Goal: Task Accomplishment & Management: Use online tool/utility

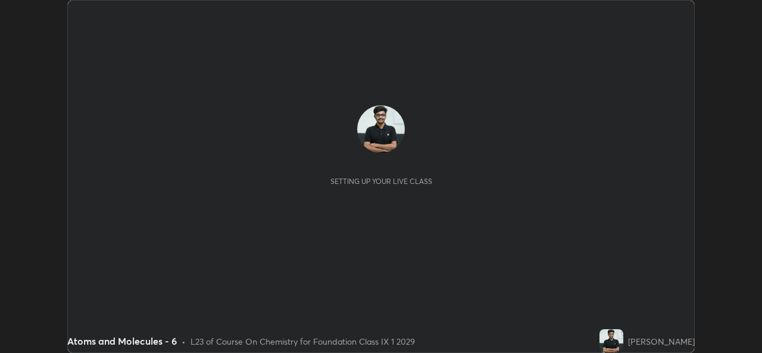
scroll to position [353, 761]
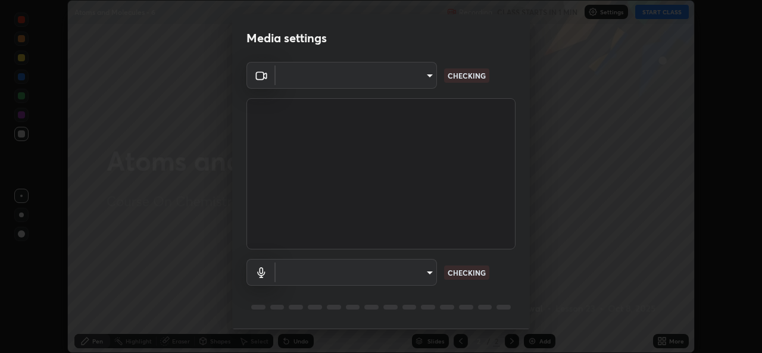
type input "01ba4e230c86726ed3cc2c83bf33541f2a1f81fc79d1918fb88ff4b5df00a70d"
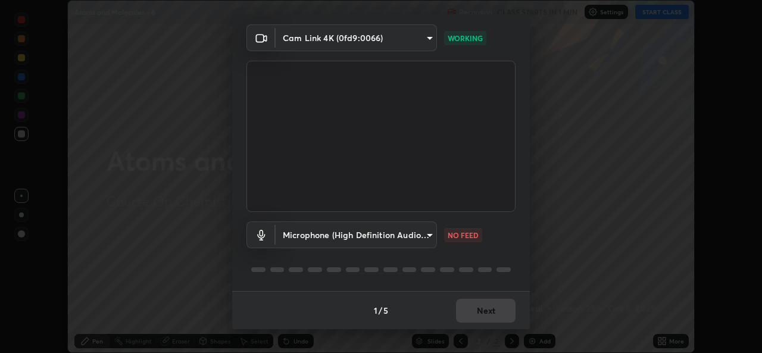
scroll to position [0, 0]
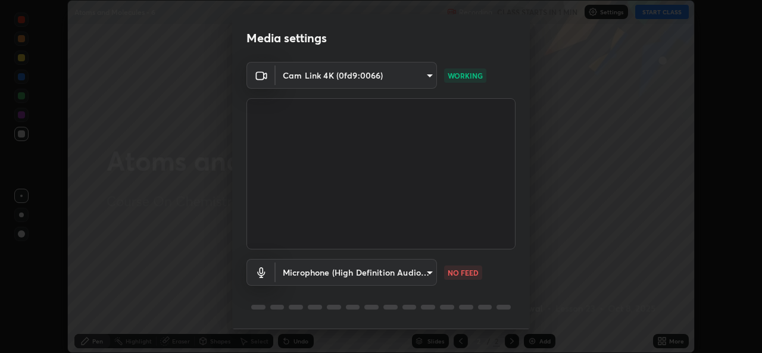
click at [407, 270] on body "Erase all Atoms and Molecules - 6 Recording CLASS STARTS IN 1 MIN Settings STAR…" at bounding box center [381, 176] width 762 height 353
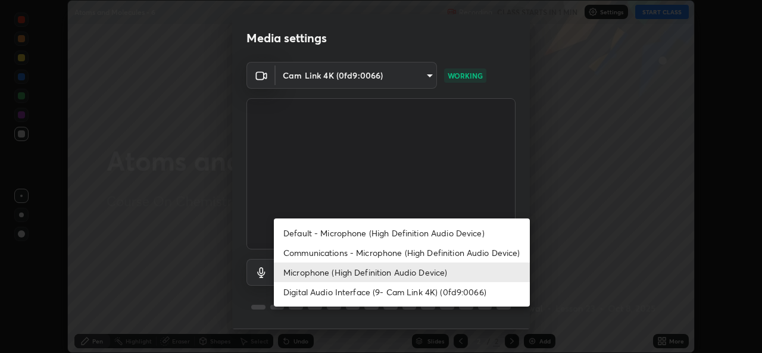
click at [424, 228] on li "Default - Microphone (High Definition Audio Device)" at bounding box center [402, 233] width 256 height 20
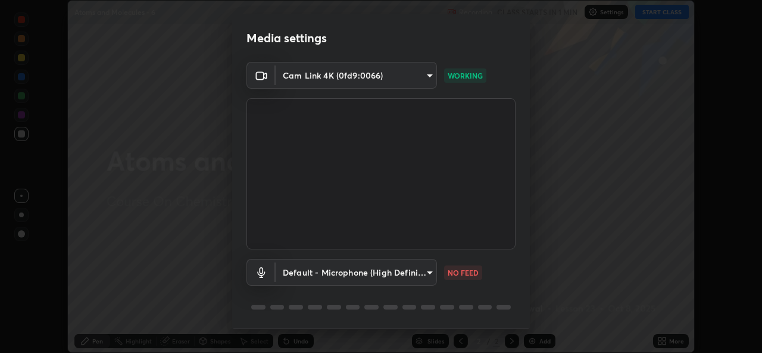
click at [402, 273] on body "Erase all Atoms and Molecules - 6 Recording CLASS STARTS IN 1 MIN Settings STAR…" at bounding box center [381, 176] width 762 height 353
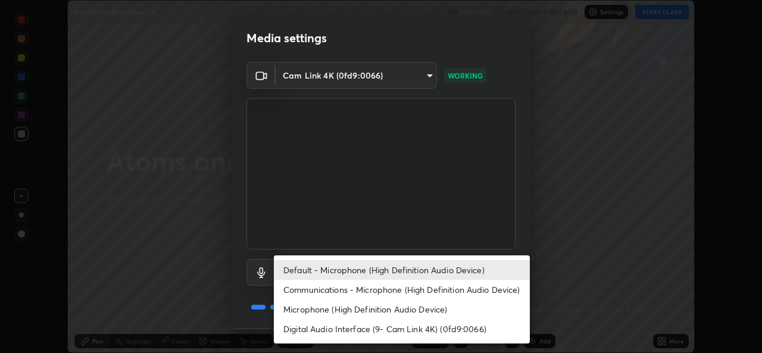
click at [409, 309] on li "Microphone (High Definition Audio Device)" at bounding box center [402, 309] width 256 height 20
type input "49b0a6df07a429b4aa0e143735b31e2a272de4ae34d33bd193cbc4de7c554cfd"
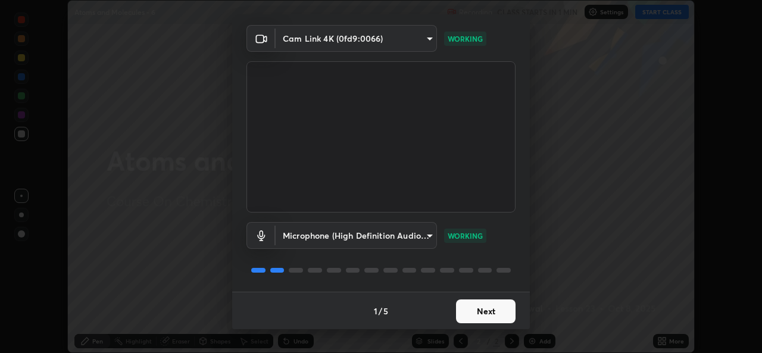
scroll to position [37, 0]
click at [485, 318] on button "Next" at bounding box center [485, 311] width 59 height 24
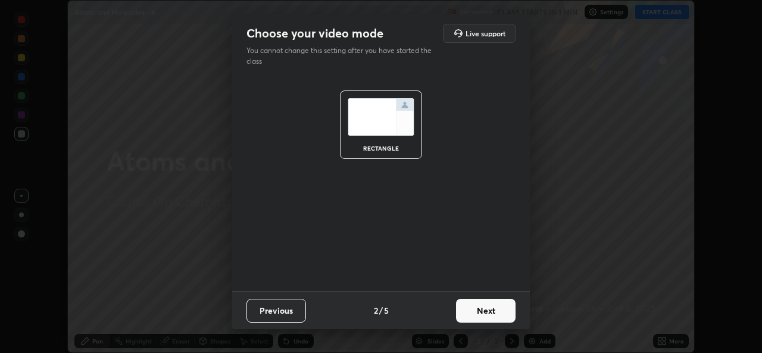
click at [480, 313] on button "Next" at bounding box center [485, 311] width 59 height 24
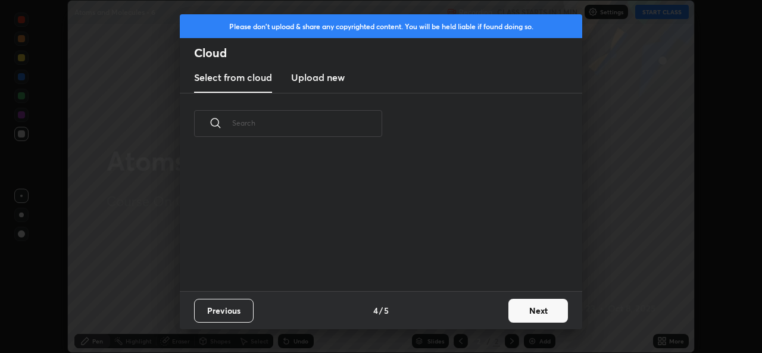
scroll to position [137, 382]
click at [512, 306] on button "Next" at bounding box center [537, 311] width 59 height 24
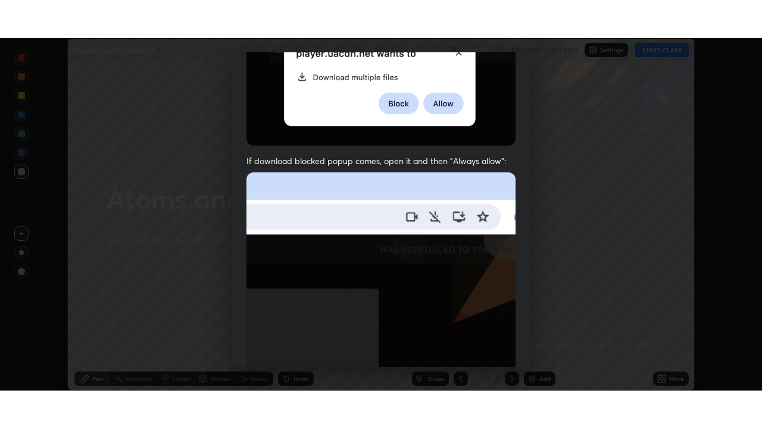
scroll to position [280, 0]
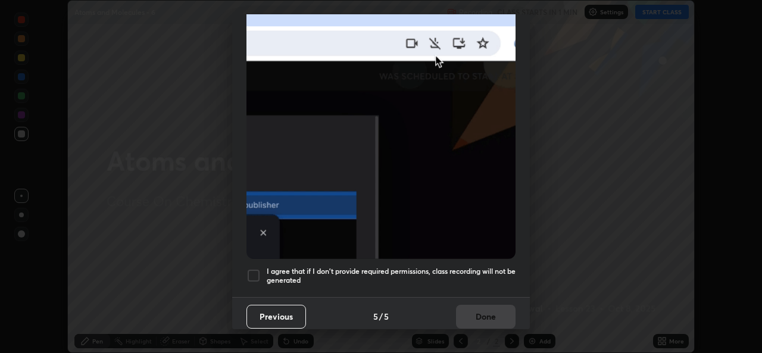
click at [249, 271] on div at bounding box center [253, 275] width 14 height 14
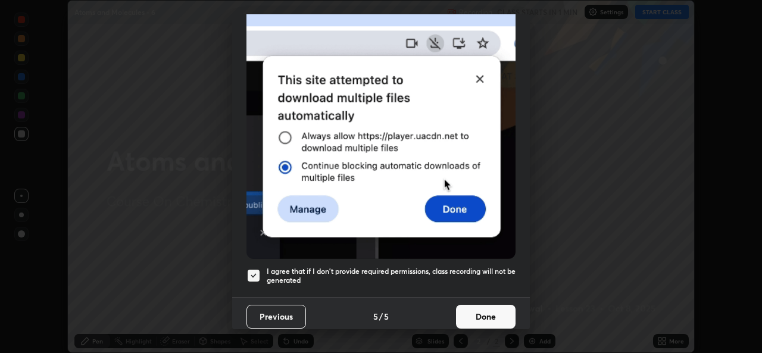
click at [475, 308] on button "Done" at bounding box center [485, 317] width 59 height 24
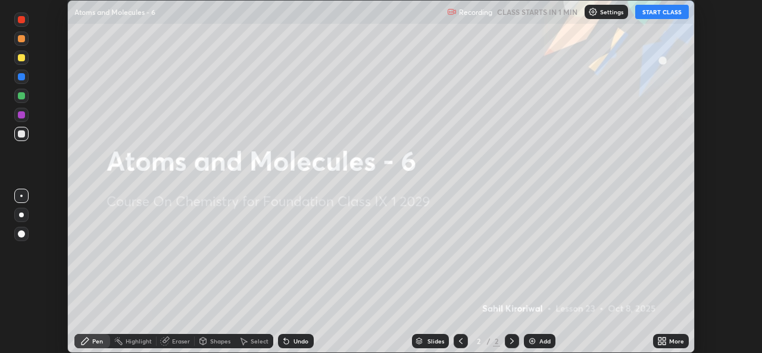
click at [671, 12] on button "START CLASS" at bounding box center [662, 12] width 54 height 14
click at [663, 343] on icon at bounding box center [663, 343] width 3 height 3
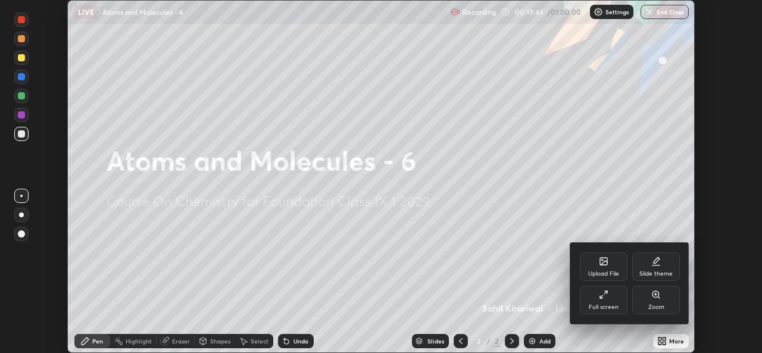
click at [600, 297] on icon at bounding box center [601, 296] width 3 height 3
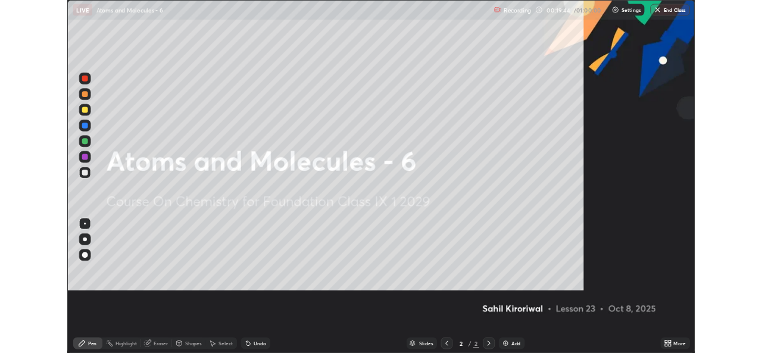
scroll to position [428, 762]
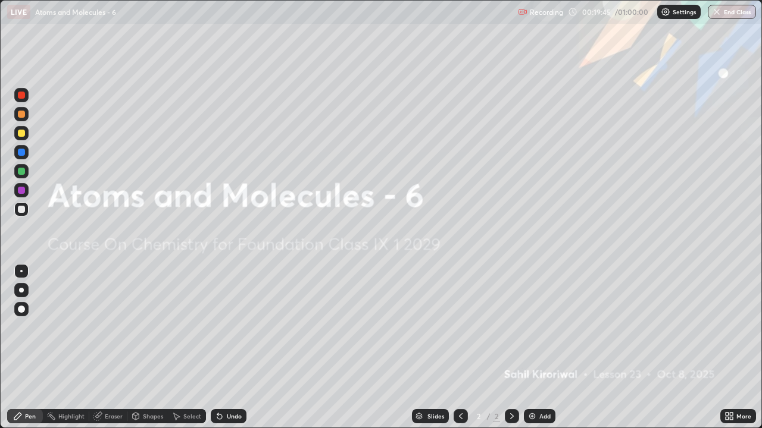
click at [544, 352] on div "Add" at bounding box center [544, 417] width 11 height 6
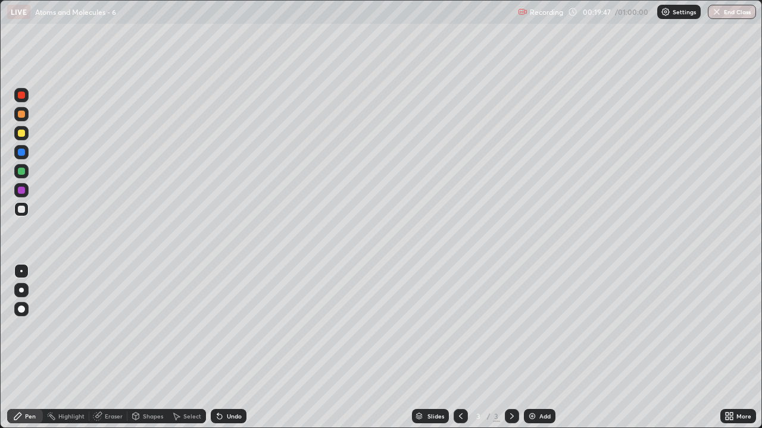
click at [24, 133] on div at bounding box center [21, 133] width 7 height 7
click at [542, 352] on div "Add" at bounding box center [540, 416] width 32 height 14
click at [224, 352] on div "Undo" at bounding box center [229, 416] width 36 height 14
click at [223, 352] on div "Undo" at bounding box center [229, 416] width 36 height 14
click at [12, 352] on div "Pen" at bounding box center [25, 416] width 36 height 14
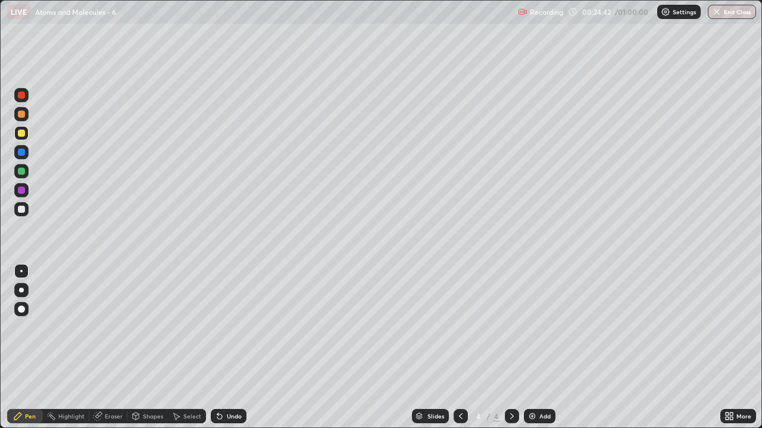
click at [223, 352] on div "Undo" at bounding box center [229, 416] width 36 height 14
click at [20, 209] on div at bounding box center [21, 209] width 7 height 7
click at [237, 352] on div "Undo" at bounding box center [234, 417] width 15 height 6
click at [237, 352] on div "Undo" at bounding box center [229, 416] width 36 height 14
click at [111, 352] on div "Eraser" at bounding box center [114, 417] width 18 height 6
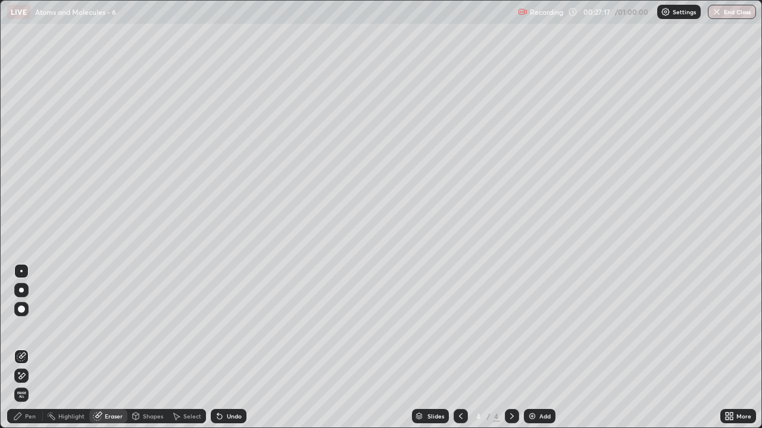
click at [27, 352] on div "Pen" at bounding box center [25, 416] width 36 height 14
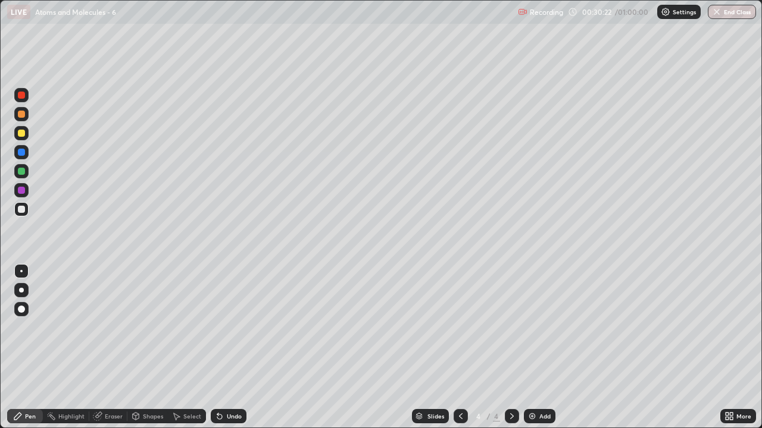
click at [546, 352] on div "Add" at bounding box center [544, 417] width 11 height 6
click at [24, 131] on div at bounding box center [21, 133] width 7 height 7
click at [203, 40] on button "Undo" at bounding box center [218, 45] width 35 height 14
click at [227, 352] on div "Undo" at bounding box center [229, 416] width 36 height 14
click at [224, 352] on div "Undo" at bounding box center [229, 416] width 36 height 14
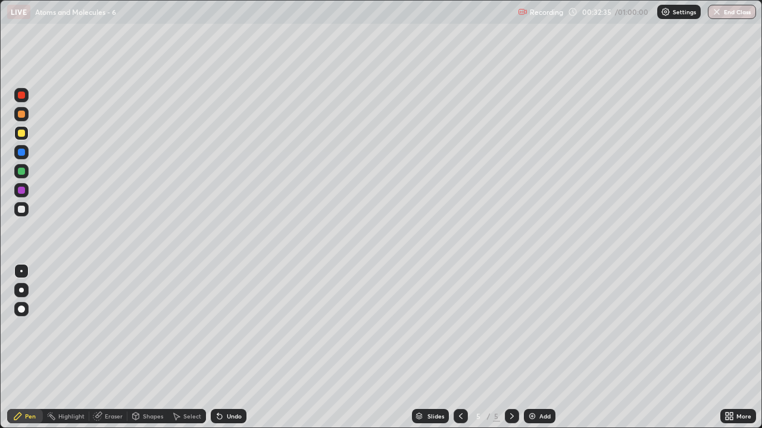
click at [227, 352] on div "Undo" at bounding box center [234, 417] width 15 height 6
click at [228, 352] on div "Undo" at bounding box center [234, 417] width 15 height 6
click at [222, 352] on icon at bounding box center [220, 417] width 10 height 10
click at [235, 352] on div "Undo" at bounding box center [229, 416] width 36 height 14
click at [233, 352] on div "Undo" at bounding box center [234, 417] width 15 height 6
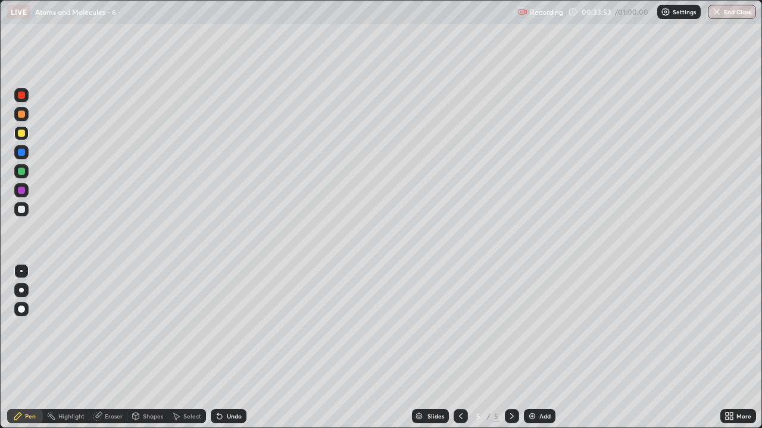
click at [221, 352] on div "Undo" at bounding box center [229, 416] width 36 height 14
click at [105, 352] on div "Eraser" at bounding box center [114, 417] width 18 height 6
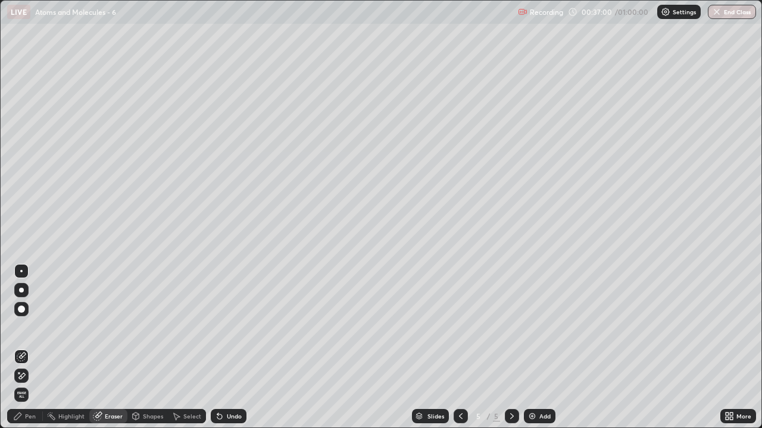
click at [21, 352] on icon at bounding box center [18, 417] width 10 height 10
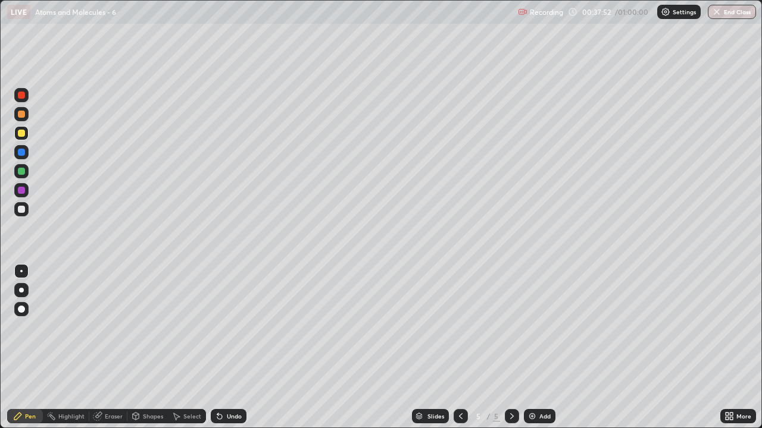
click at [109, 352] on div "Eraser" at bounding box center [114, 417] width 18 height 6
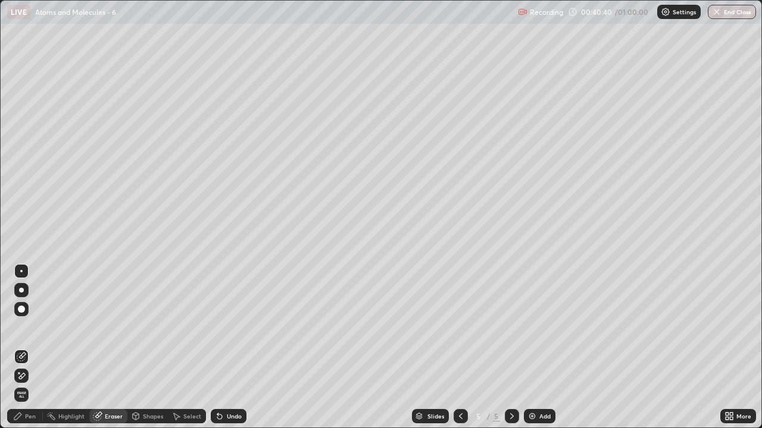
click at [228, 352] on div "Undo" at bounding box center [234, 417] width 15 height 6
click at [544, 352] on div "Add" at bounding box center [544, 417] width 11 height 6
click at [20, 352] on div "Pen" at bounding box center [25, 416] width 36 height 14
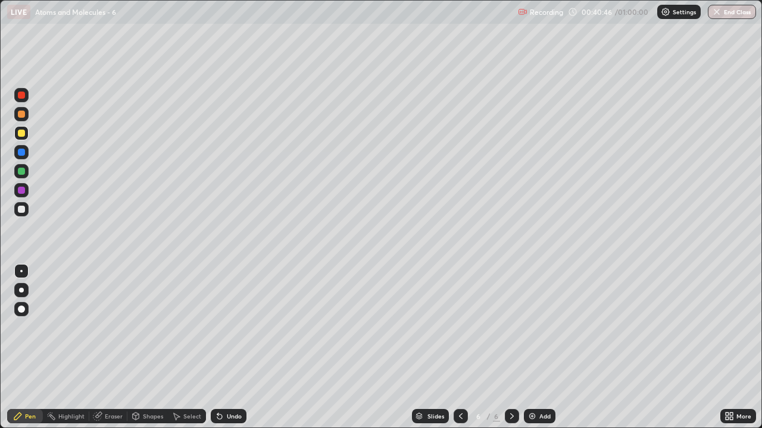
click at [21, 134] on div at bounding box center [21, 133] width 7 height 7
click at [151, 53] on button "Undo" at bounding box center [165, 58] width 35 height 14
click at [227, 352] on div "Undo" at bounding box center [234, 417] width 15 height 6
click at [458, 352] on icon at bounding box center [461, 417] width 10 height 10
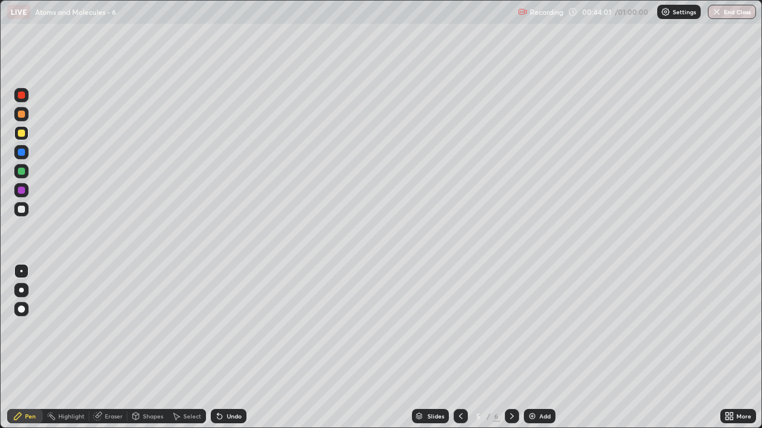
click at [187, 352] on div "Select" at bounding box center [192, 417] width 18 height 6
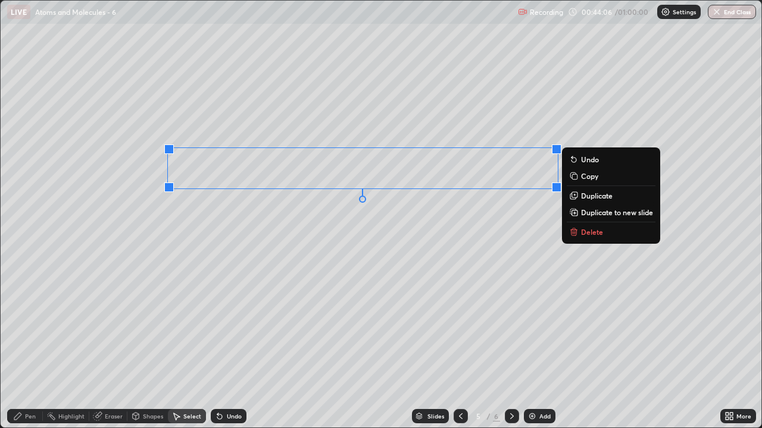
click at [636, 212] on p "Duplicate to new slide" at bounding box center [617, 213] width 72 height 10
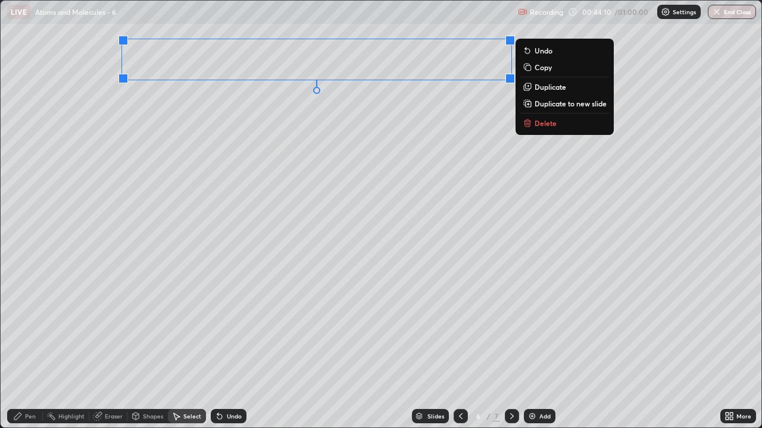
click at [361, 164] on div "0 ° Undo Copy Duplicate Duplicate to new slide Delete" at bounding box center [381, 214] width 760 height 427
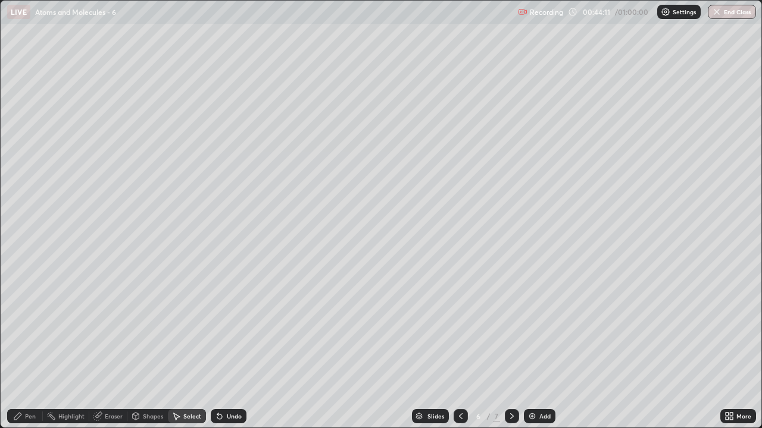
click at [26, 352] on div "Pen" at bounding box center [25, 416] width 36 height 14
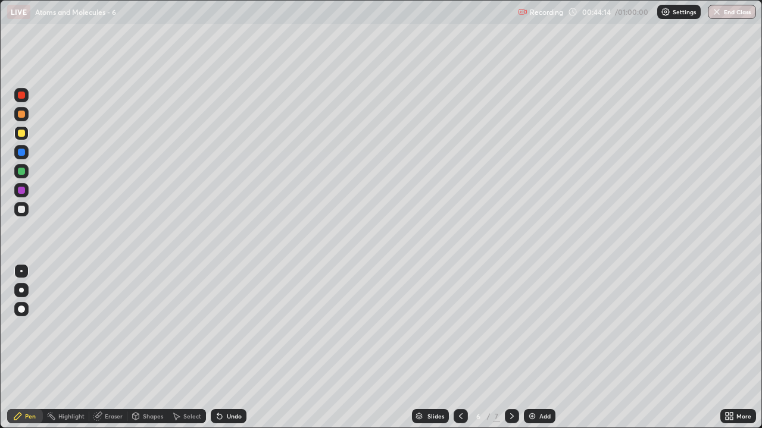
click at [116, 352] on div "Eraser" at bounding box center [114, 417] width 18 height 6
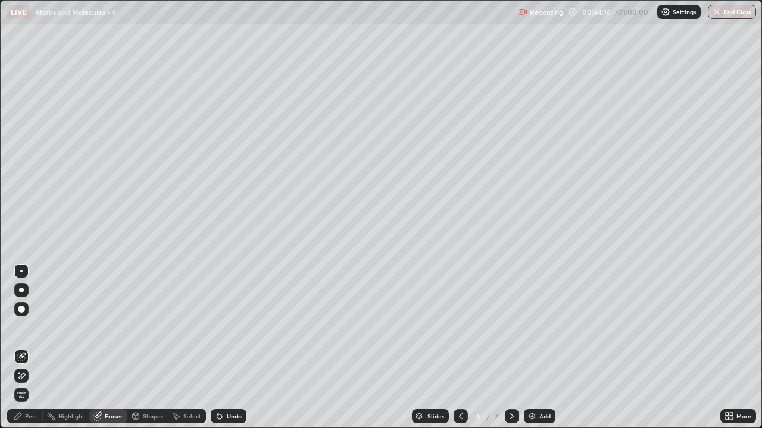
click at [29, 352] on div "Pen" at bounding box center [25, 416] width 36 height 14
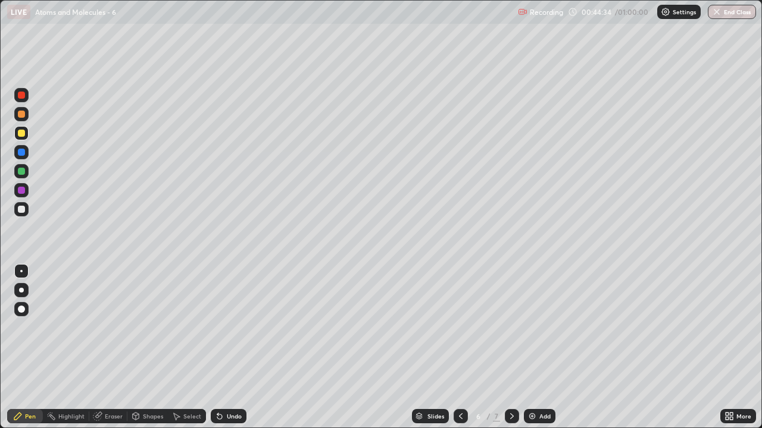
click at [224, 352] on div "Undo" at bounding box center [229, 416] width 36 height 14
click at [190, 352] on div "Select" at bounding box center [192, 417] width 18 height 6
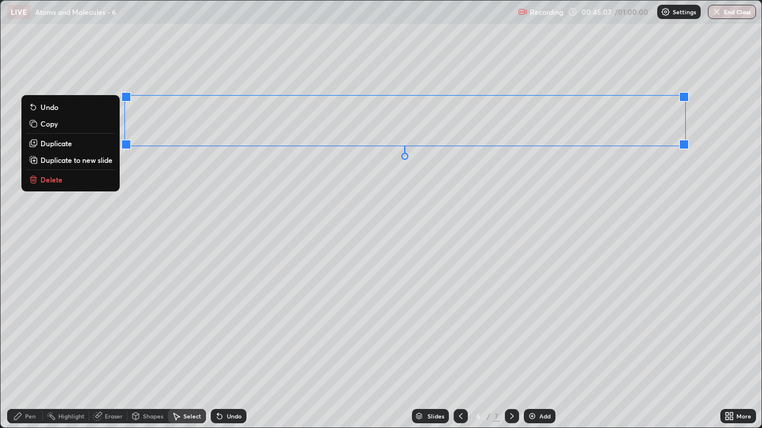
click at [87, 162] on p "Duplicate to new slide" at bounding box center [76, 160] width 72 height 10
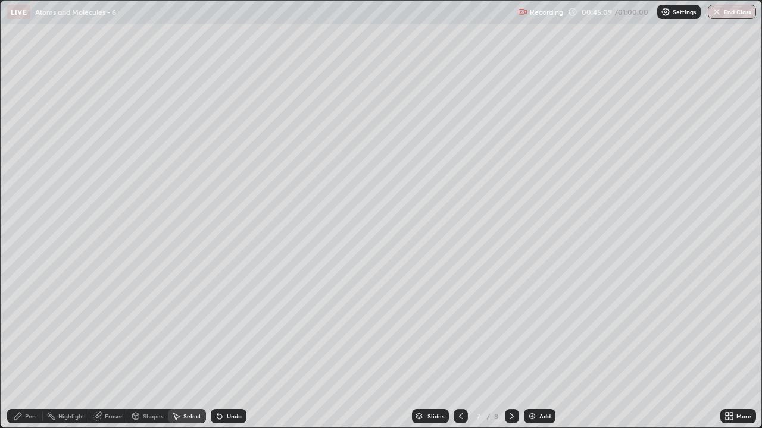
click at [459, 352] on icon at bounding box center [461, 417] width 10 height 10
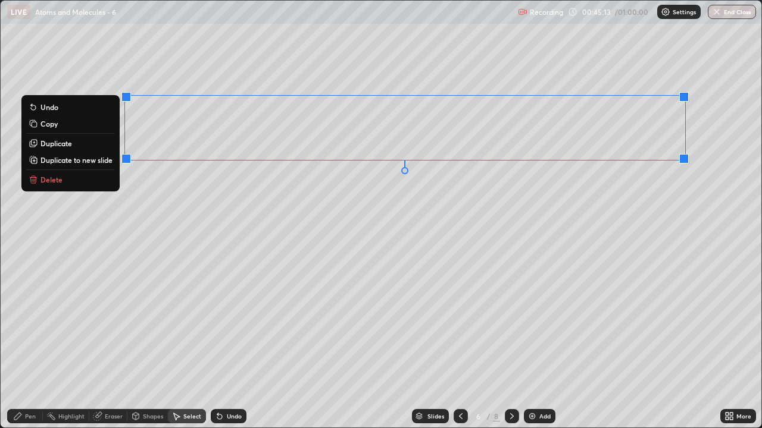
click at [79, 143] on button "Duplicate" at bounding box center [70, 143] width 89 height 14
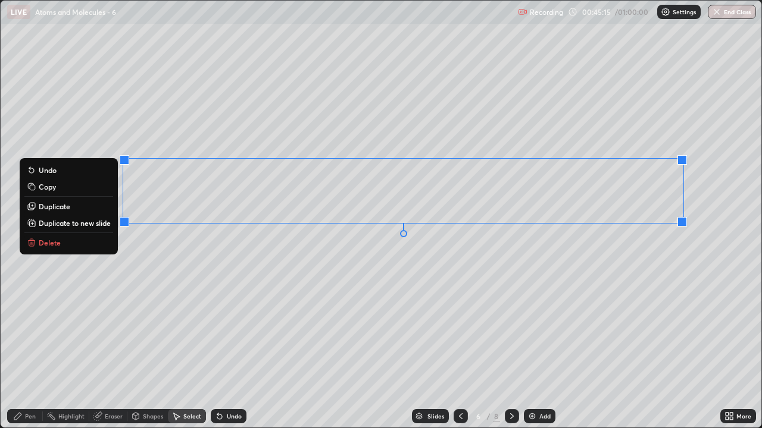
click at [213, 272] on div "0 ° Undo Copy Duplicate Duplicate to new slide Delete" at bounding box center [381, 214] width 760 height 427
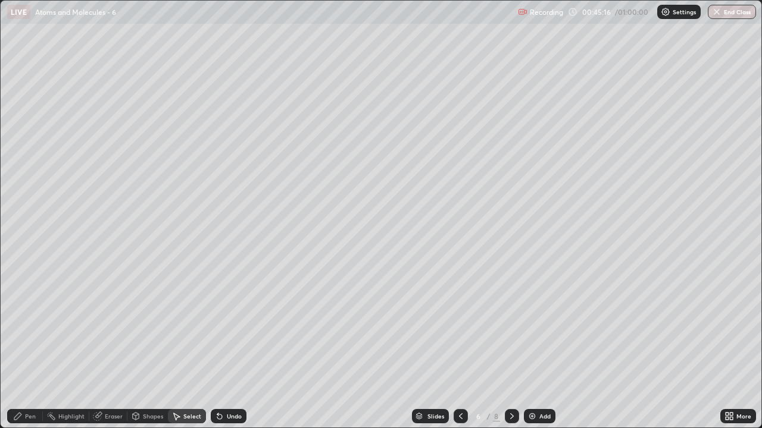
click at [24, 352] on div "Pen" at bounding box center [25, 416] width 36 height 14
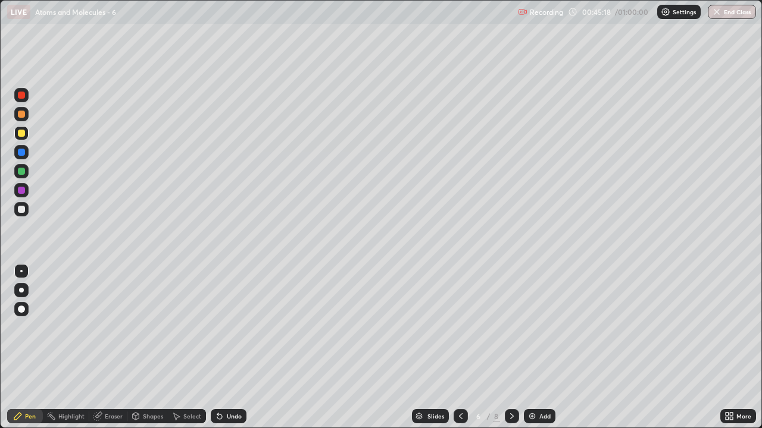
click at [108, 352] on div "Eraser" at bounding box center [114, 417] width 18 height 6
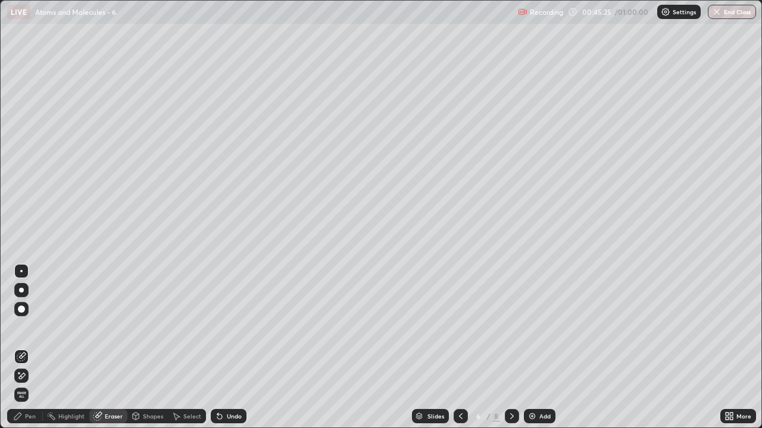
click at [37, 352] on div "Pen" at bounding box center [25, 416] width 36 height 14
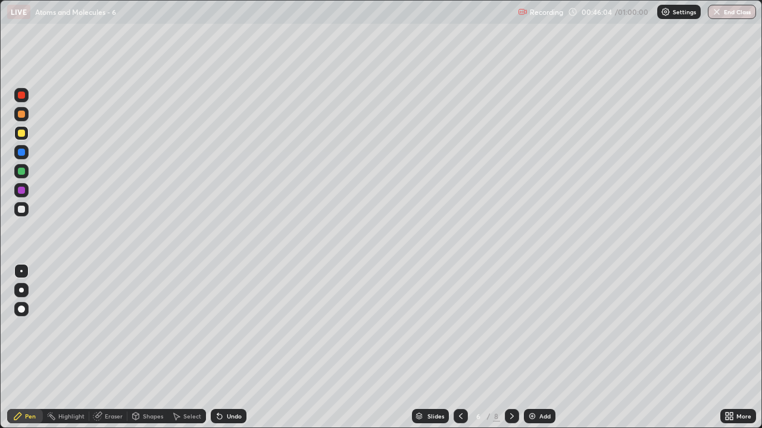
click at [228, 352] on div "Undo" at bounding box center [234, 417] width 15 height 6
click at [218, 352] on icon at bounding box center [219, 417] width 5 height 5
click at [221, 352] on icon at bounding box center [220, 417] width 10 height 10
click at [232, 352] on div "Undo" at bounding box center [234, 417] width 15 height 6
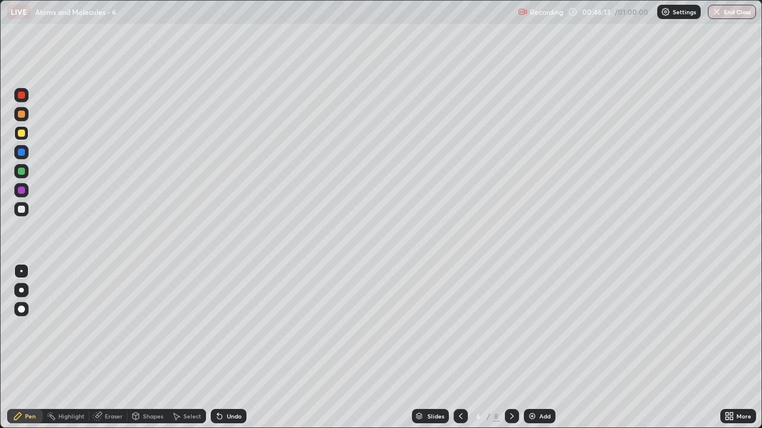
click at [229, 352] on div "Undo" at bounding box center [234, 417] width 15 height 6
click at [222, 352] on icon at bounding box center [220, 417] width 10 height 10
click at [221, 352] on icon at bounding box center [220, 417] width 10 height 10
click at [732, 352] on icon at bounding box center [730, 414] width 3 height 3
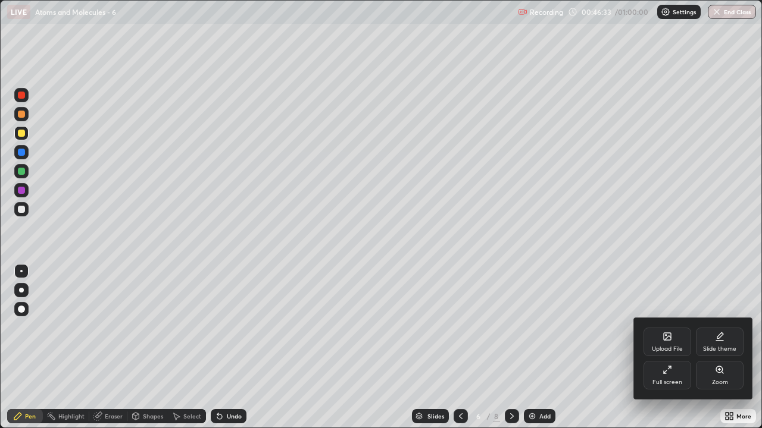
click at [661, 352] on div "Full screen" at bounding box center [667, 375] width 48 height 29
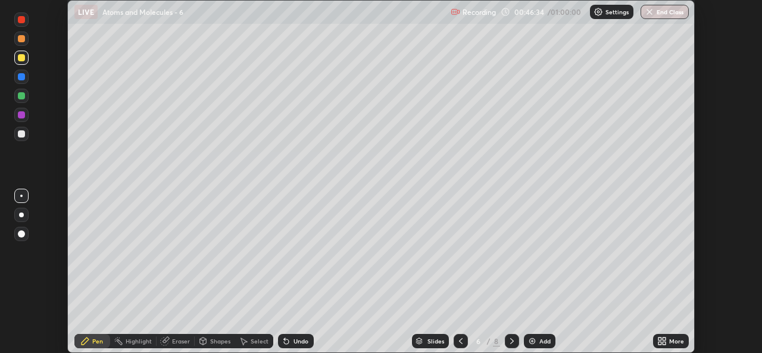
scroll to position [59146, 58737]
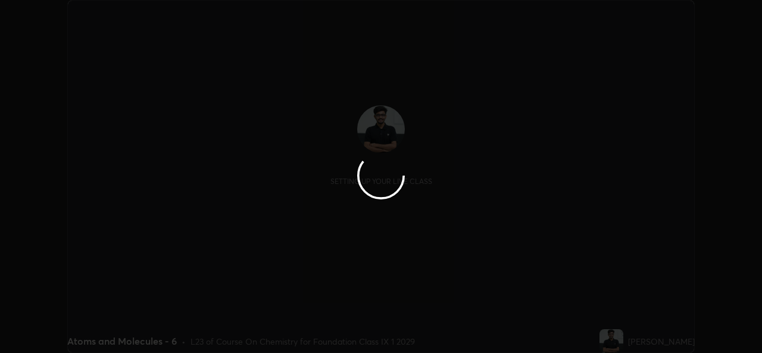
scroll to position [353, 761]
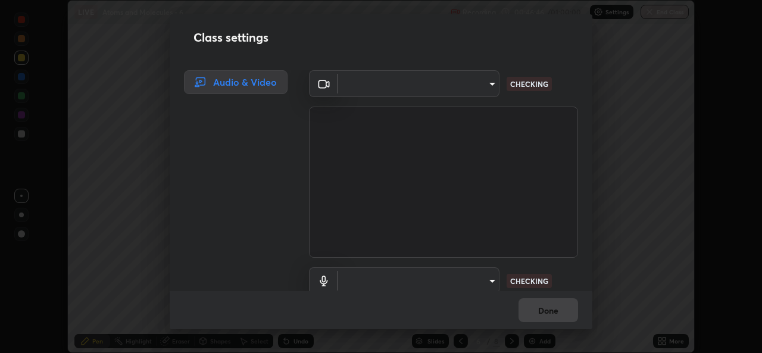
type input "01ba4e230c86726ed3cc2c83bf33541f2a1f81fc79d1918fb88ff4b5df00a70d"
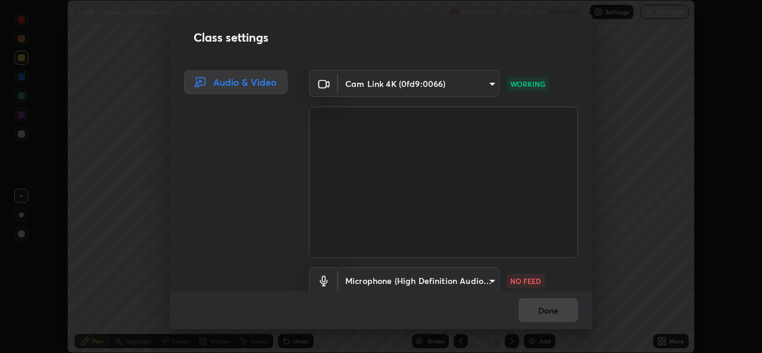
click at [476, 276] on body "Erase all LIVE Atoms and Molecules - 6 Recording 00:46:55 / 01:00:00 Settings E…" at bounding box center [381, 176] width 762 height 353
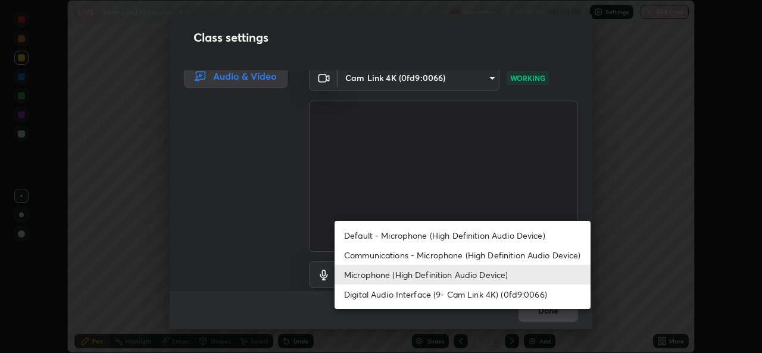
click at [478, 225] on ul "Default - Microphone (High Definition Audio Device) Communications - Microphone…" at bounding box center [462, 265] width 256 height 88
click at [481, 228] on li "Default - Microphone (High Definition Audio Device)" at bounding box center [462, 236] width 256 height 20
type input "default"
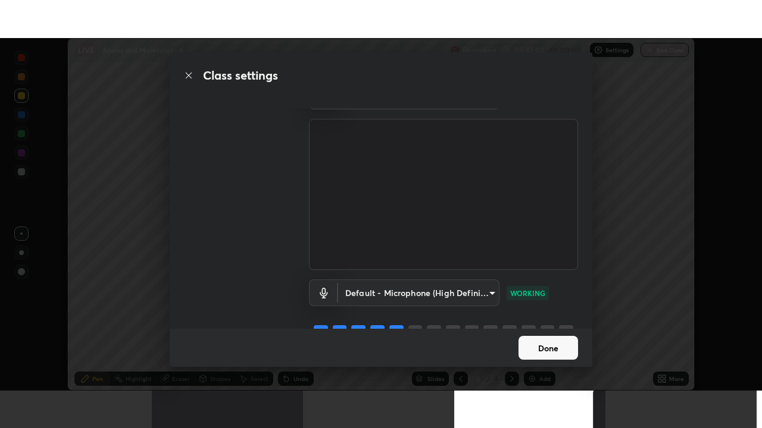
scroll to position [23, 0]
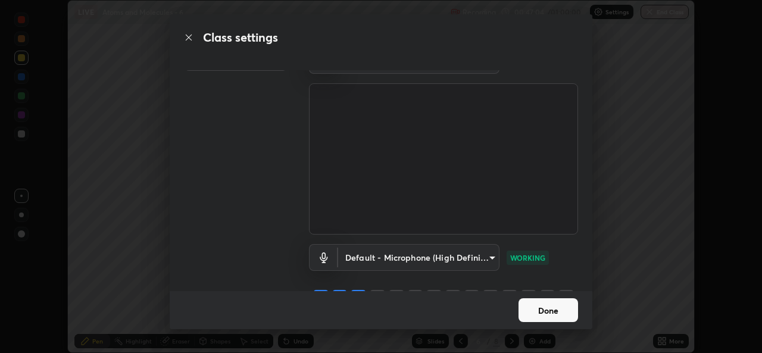
click at [535, 306] on button "Done" at bounding box center [547, 310] width 59 height 24
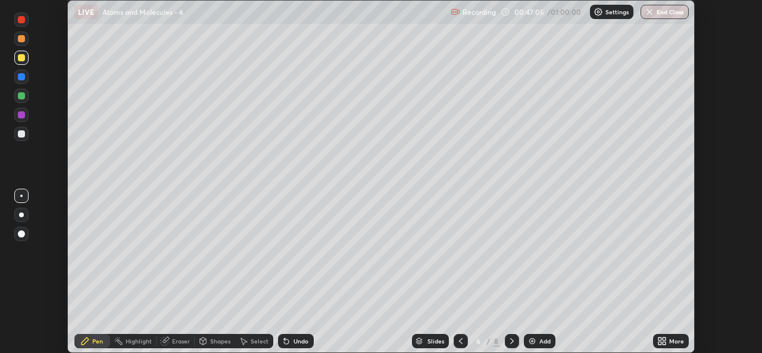
click at [668, 343] on div "More" at bounding box center [671, 341] width 36 height 14
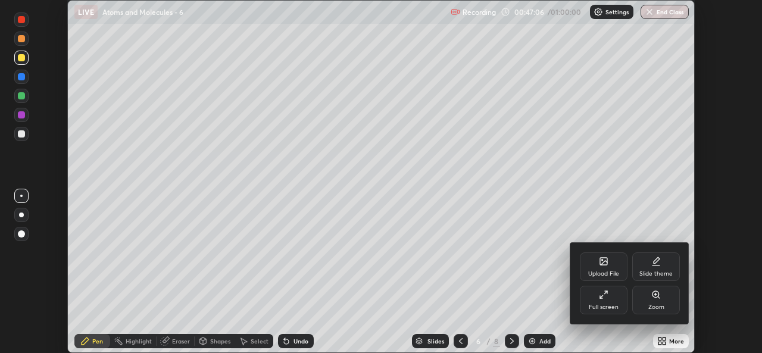
click at [602, 298] on icon at bounding box center [601, 297] width 2 height 2
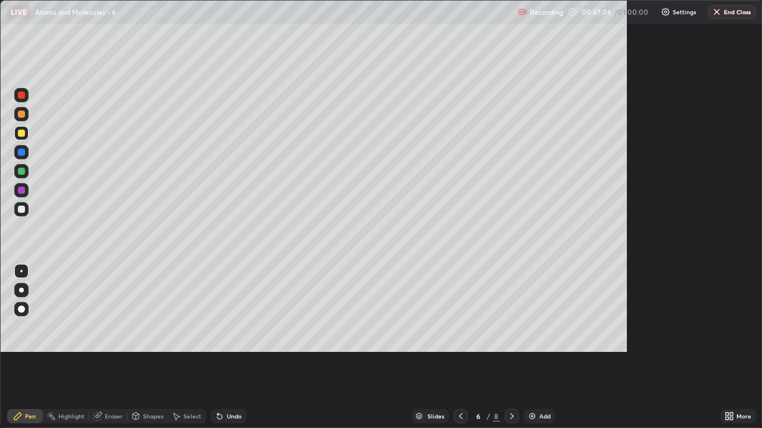
scroll to position [428, 762]
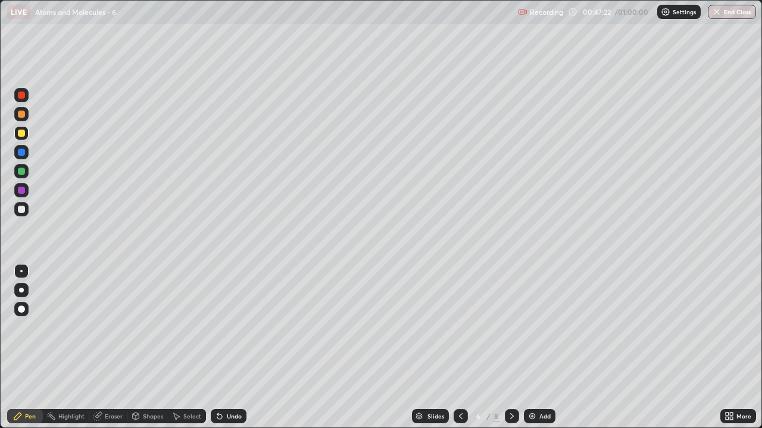
click at [511, 352] on icon at bounding box center [512, 417] width 10 height 10
click at [183, 352] on div "Select" at bounding box center [192, 417] width 18 height 6
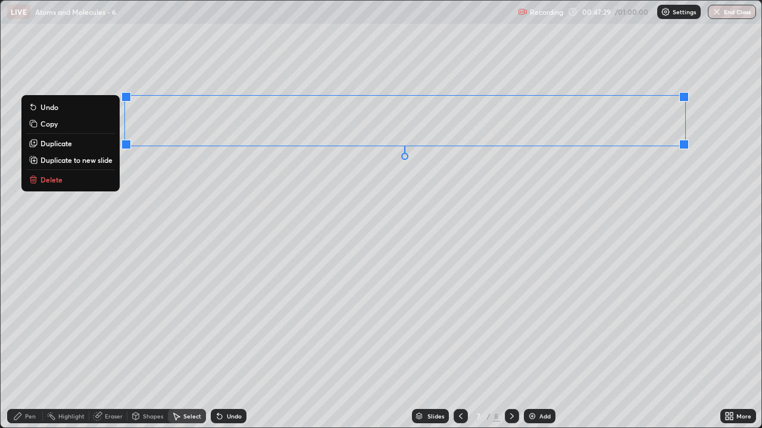
click at [74, 178] on button "Delete" at bounding box center [70, 180] width 89 height 14
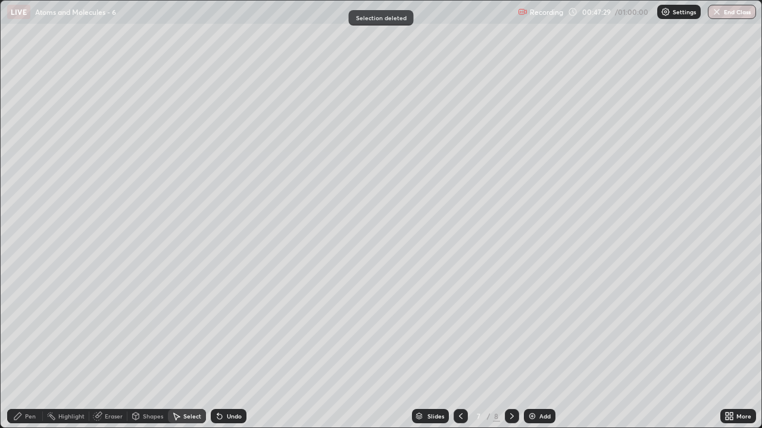
click at [21, 352] on icon at bounding box center [18, 417] width 10 height 10
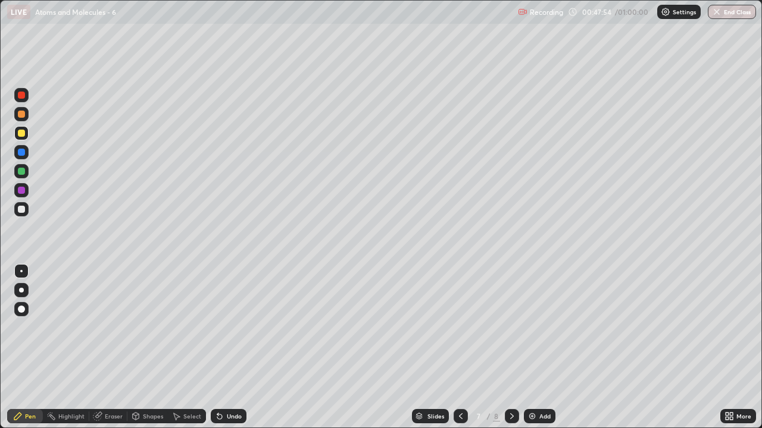
click at [186, 352] on div "Select" at bounding box center [192, 417] width 18 height 6
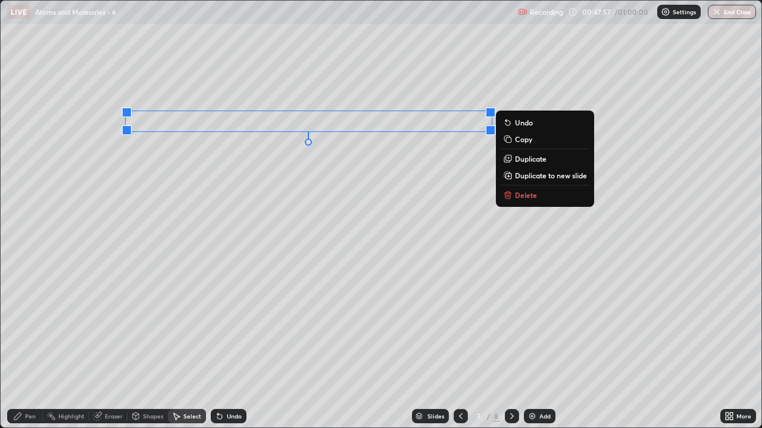
click at [341, 196] on div "0 ° Undo Copy Duplicate Duplicate to new slide Delete" at bounding box center [381, 214] width 760 height 427
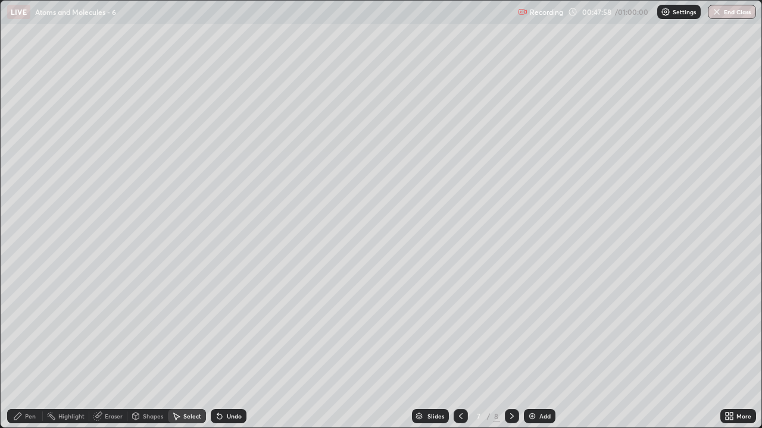
click at [22, 352] on icon at bounding box center [18, 417] width 10 height 10
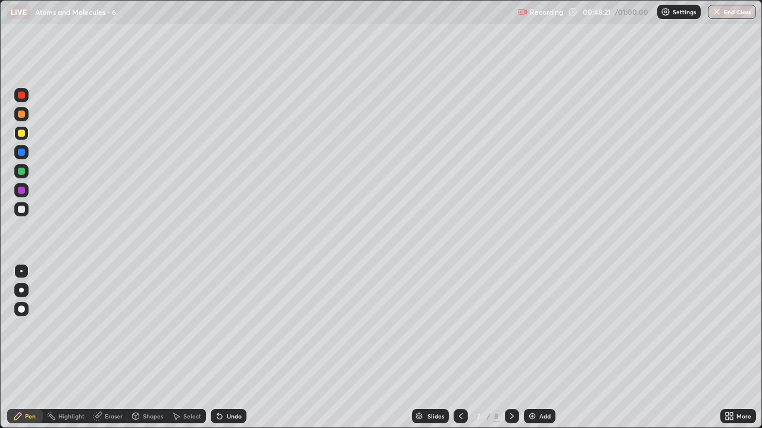
click at [224, 352] on div "Undo" at bounding box center [229, 416] width 36 height 14
click at [218, 352] on icon at bounding box center [219, 417] width 5 height 5
click at [226, 352] on div "Undo" at bounding box center [229, 416] width 36 height 14
click at [227, 352] on div "Undo" at bounding box center [234, 417] width 15 height 6
click at [231, 352] on div "Undo" at bounding box center [229, 416] width 36 height 14
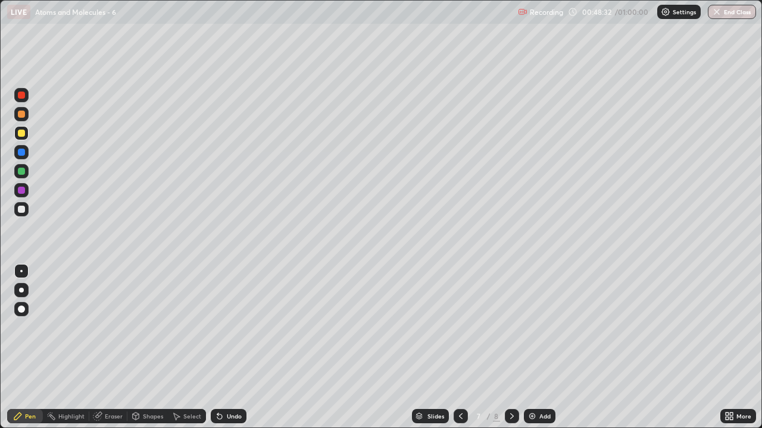
click at [230, 352] on div "Undo" at bounding box center [229, 416] width 36 height 14
click at [231, 352] on div "Undo" at bounding box center [229, 416] width 36 height 14
click at [229, 352] on div "Undo" at bounding box center [229, 416] width 36 height 14
click at [228, 352] on div "Undo" at bounding box center [234, 417] width 15 height 6
click at [223, 352] on icon at bounding box center [220, 417] width 10 height 10
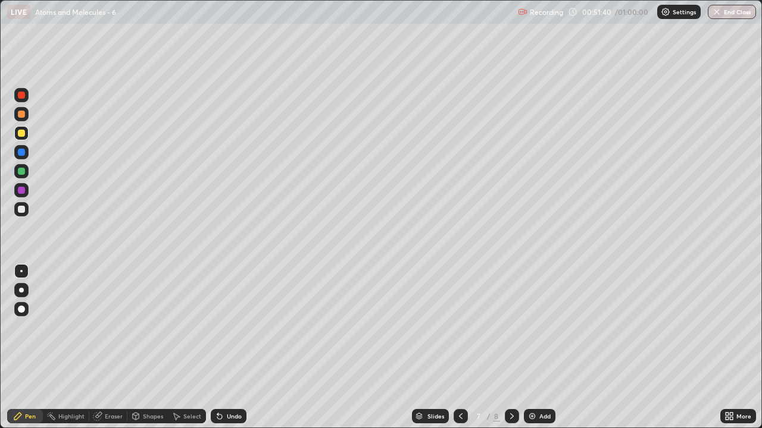
click at [220, 352] on icon at bounding box center [219, 417] width 5 height 5
click at [20, 208] on div at bounding box center [21, 209] width 7 height 7
click at [230, 352] on div "Undo" at bounding box center [234, 417] width 15 height 6
click at [230, 352] on div "Undo" at bounding box center [229, 416] width 36 height 14
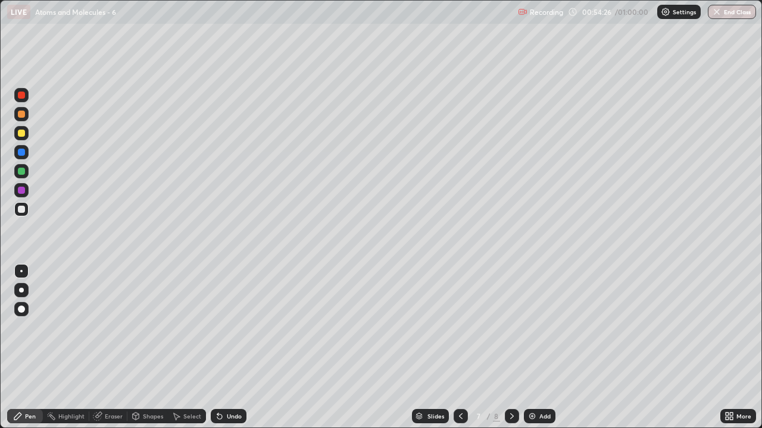
click at [230, 352] on div "Undo" at bounding box center [229, 416] width 36 height 14
click at [231, 352] on div "Undo" at bounding box center [234, 417] width 15 height 6
click at [230, 352] on div "Undo" at bounding box center [234, 417] width 15 height 6
click at [65, 352] on div "Highlight" at bounding box center [71, 417] width 26 height 6
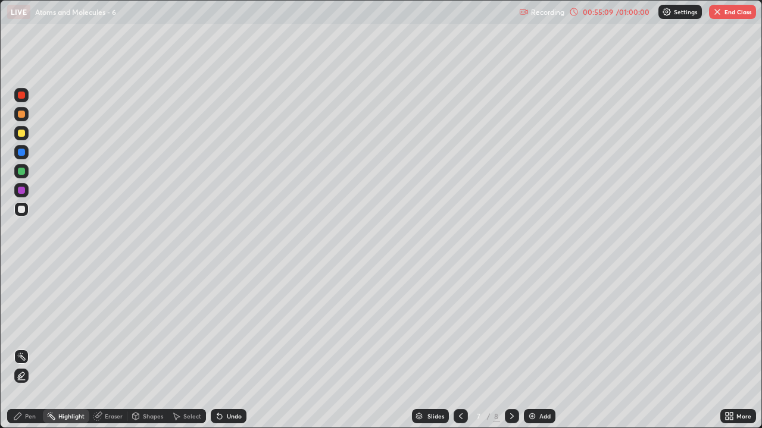
click at [235, 352] on div "Undo" at bounding box center [234, 417] width 15 height 6
click at [21, 352] on icon at bounding box center [18, 417] width 10 height 10
click at [733, 7] on button "End Class" at bounding box center [732, 12] width 47 height 14
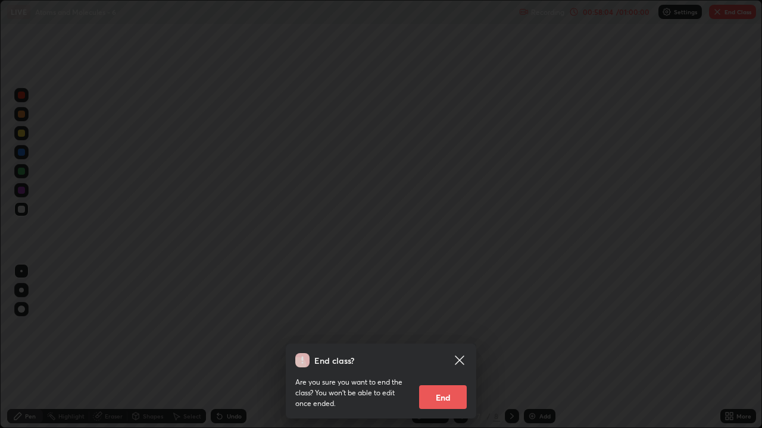
click at [433, 352] on button "End" at bounding box center [443, 398] width 48 height 24
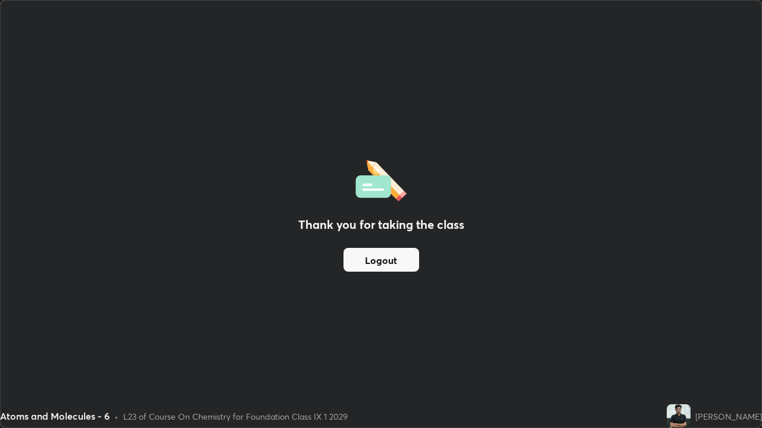
click at [395, 253] on button "Logout" at bounding box center [381, 260] width 76 height 24
